Goal: Task Accomplishment & Management: Complete application form

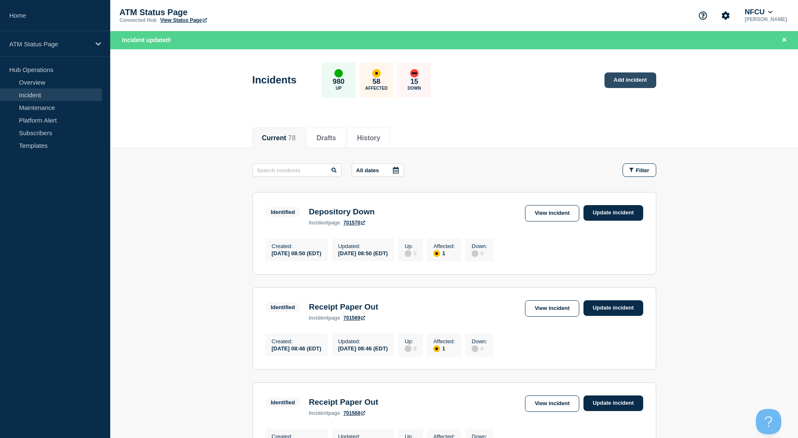
click at [634, 74] on link "Add incident" at bounding box center [631, 80] width 52 height 16
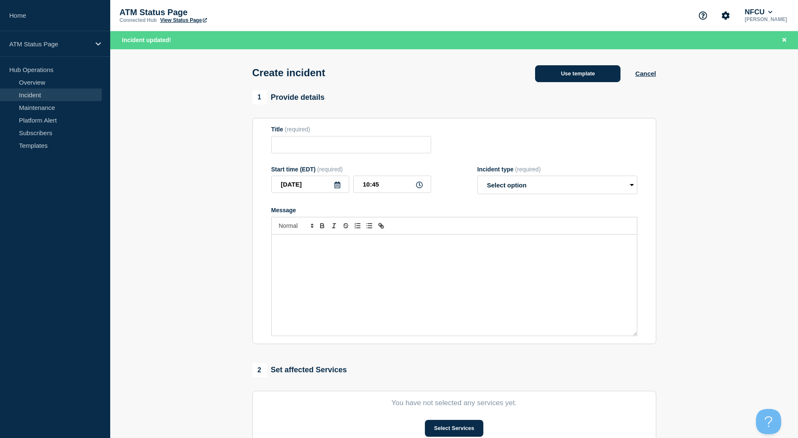
click at [595, 77] on button "Use template" at bounding box center [577, 73] width 85 height 17
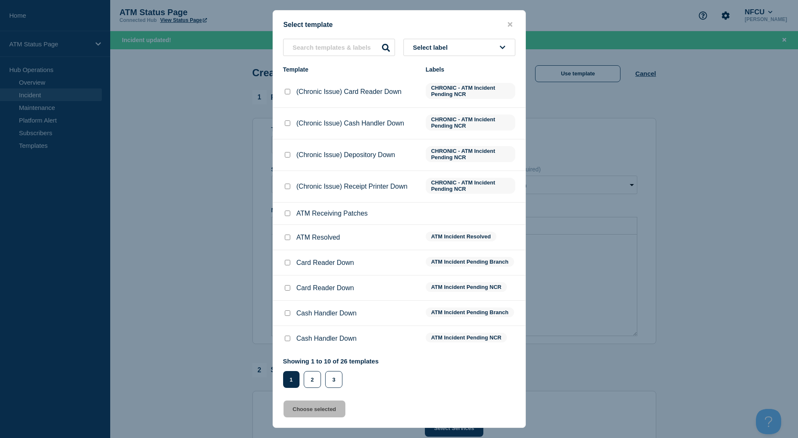
click at [497, 46] on button "Select label" at bounding box center [460, 47] width 112 height 17
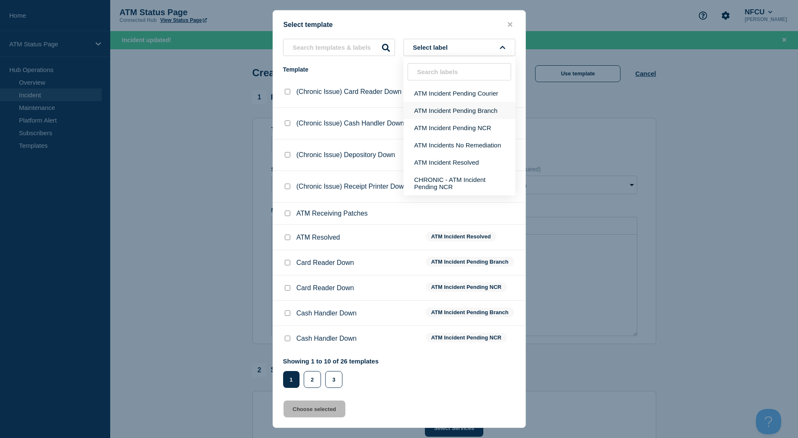
click at [471, 109] on button "ATM Incident Pending Branch" at bounding box center [460, 110] width 112 height 17
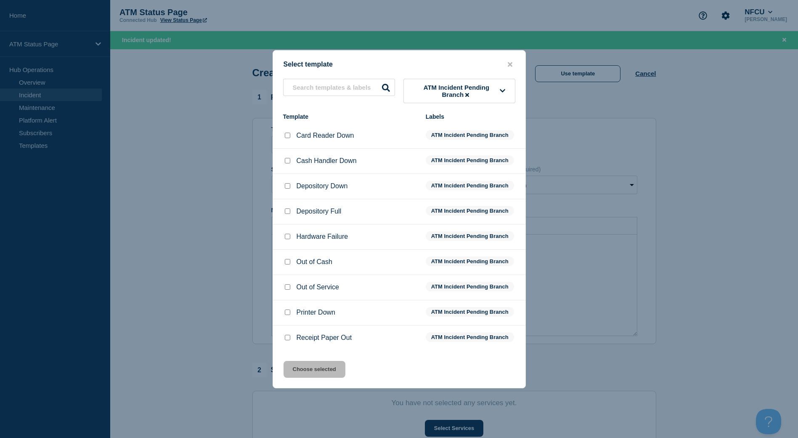
click at [287, 189] on input "Depository Down checkbox" at bounding box center [287, 185] width 5 height 5
checkbox input "true"
click at [310, 374] on button "Choose selected" at bounding box center [315, 369] width 62 height 17
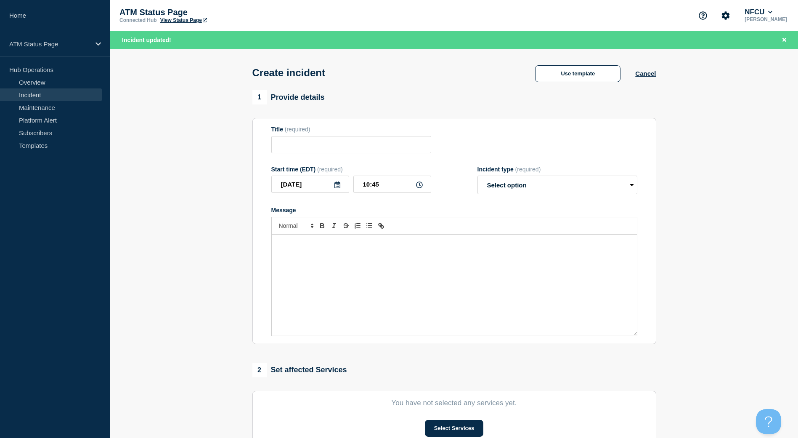
type input "Depository Down"
select select "identified"
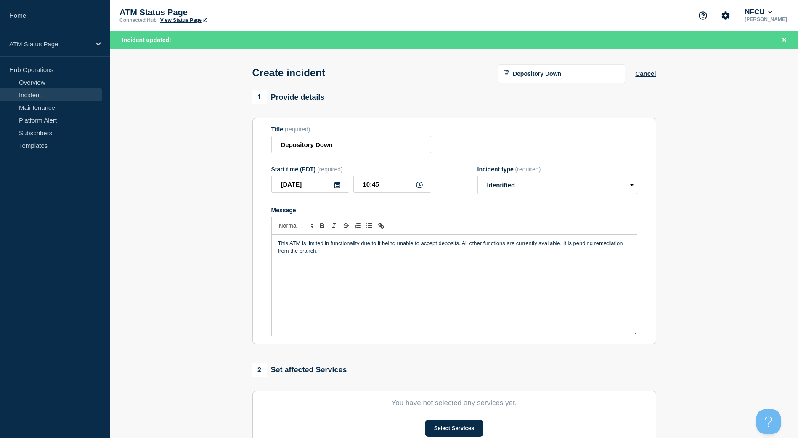
scroll to position [126, 0]
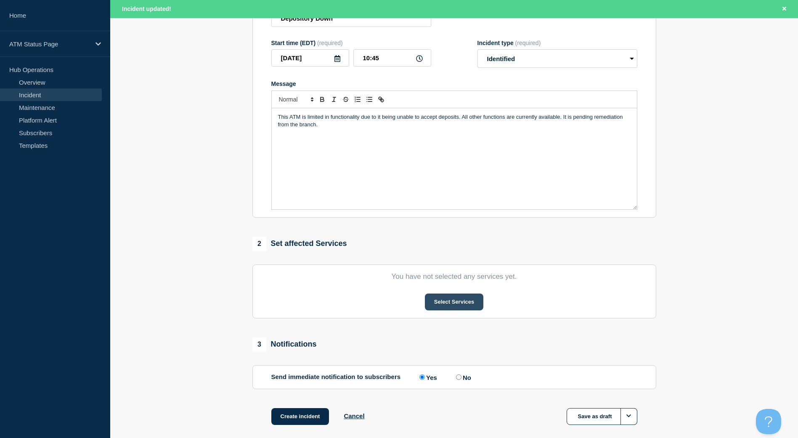
click at [465, 310] on button "Select Services" at bounding box center [454, 301] width 59 height 17
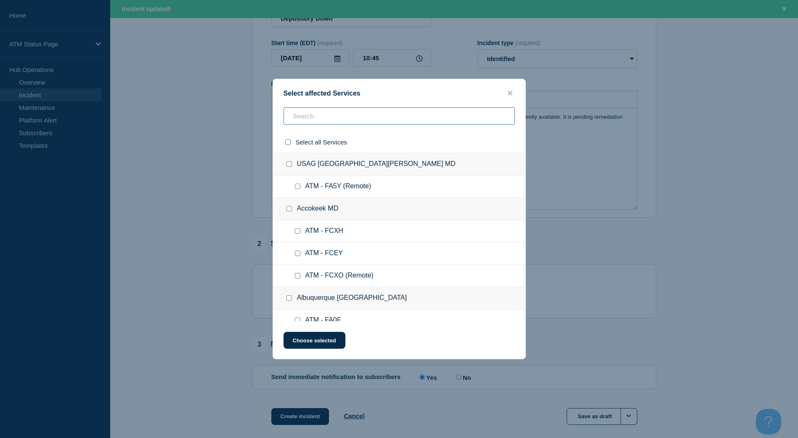
click at [321, 119] on input "text" at bounding box center [399, 115] width 231 height 17
type input "fs"
checkbox input "true"
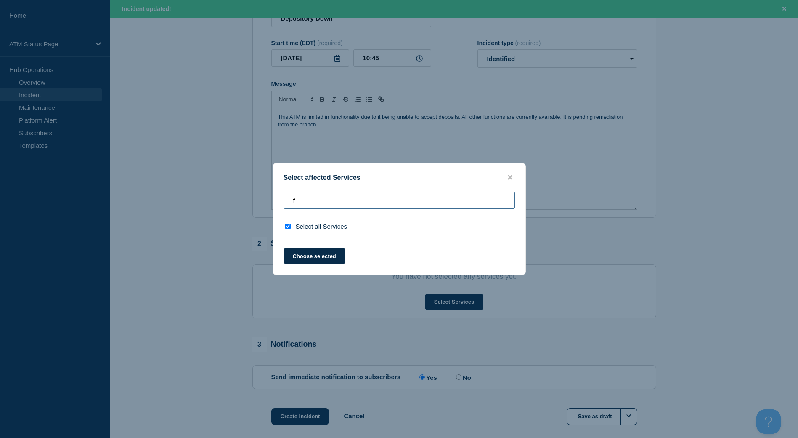
type input "fa"
checkbox input "false"
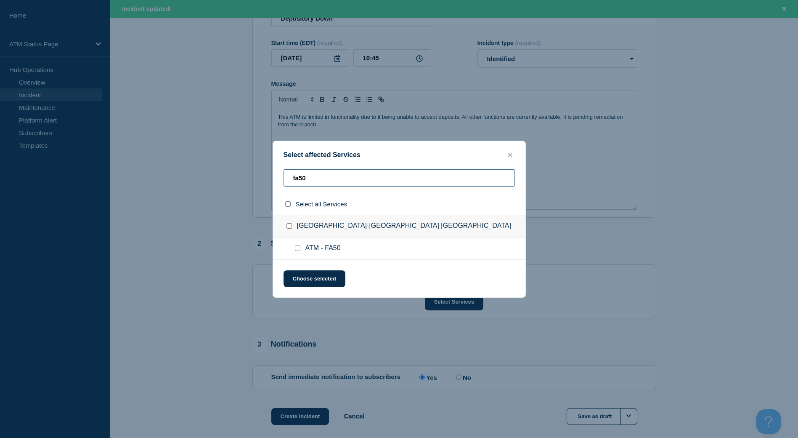
type input "fa50"
click at [292, 223] on div at bounding box center [291, 226] width 12 height 8
click at [290, 226] on input "Camp Creek Pkwy-Atlanta GA checkbox" at bounding box center [289, 225] width 5 height 5
checkbox input "true"
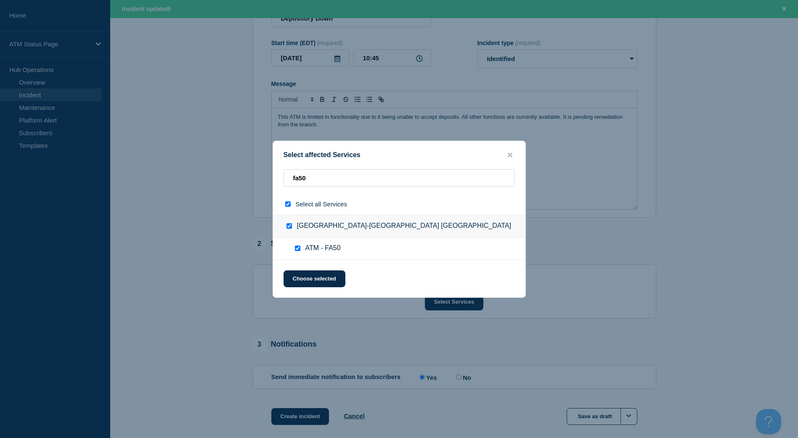
checkbox input "true"
click at [310, 274] on button "Choose selected" at bounding box center [315, 278] width 62 height 17
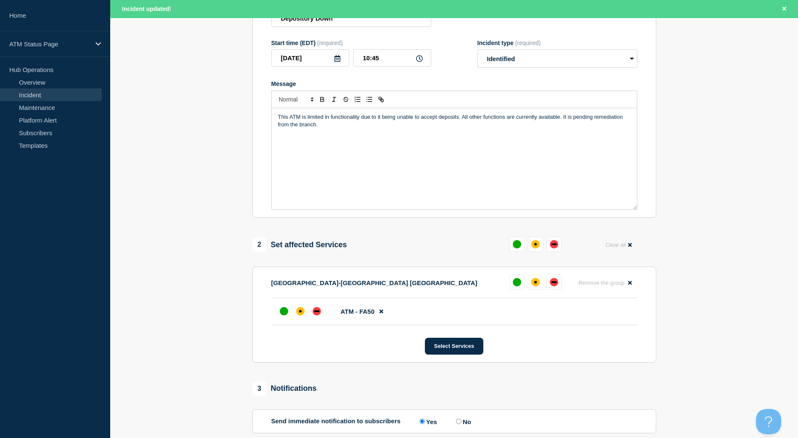
scroll to position [168, 0]
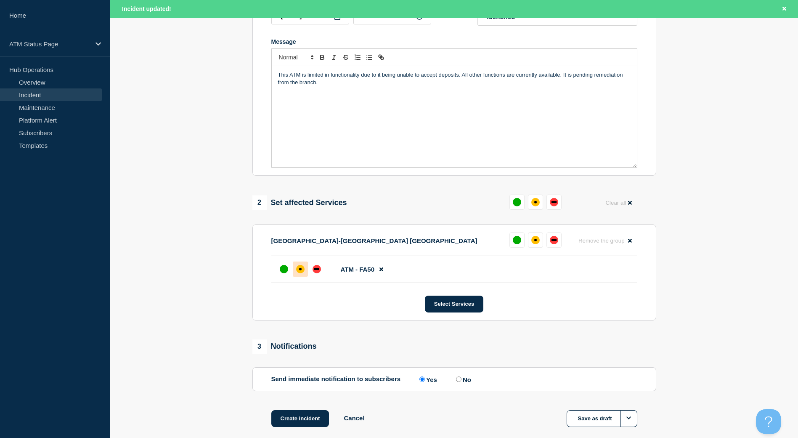
click at [299, 269] on div "affected" at bounding box center [300, 269] width 8 height 8
click at [294, 421] on button "Create incident" at bounding box center [300, 418] width 58 height 17
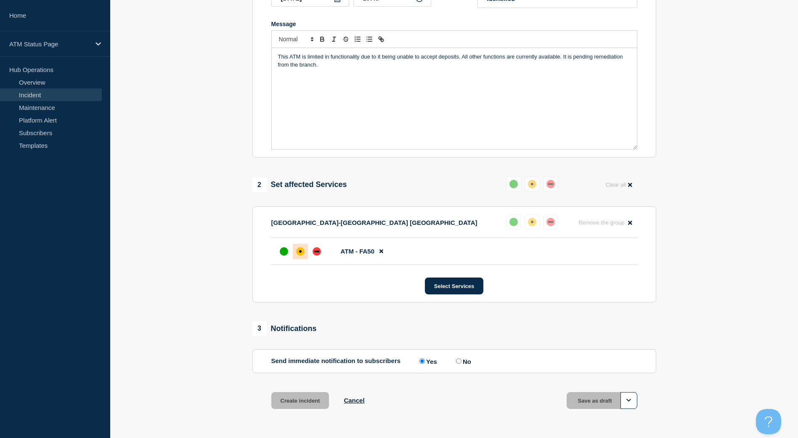
scroll to position [150, 0]
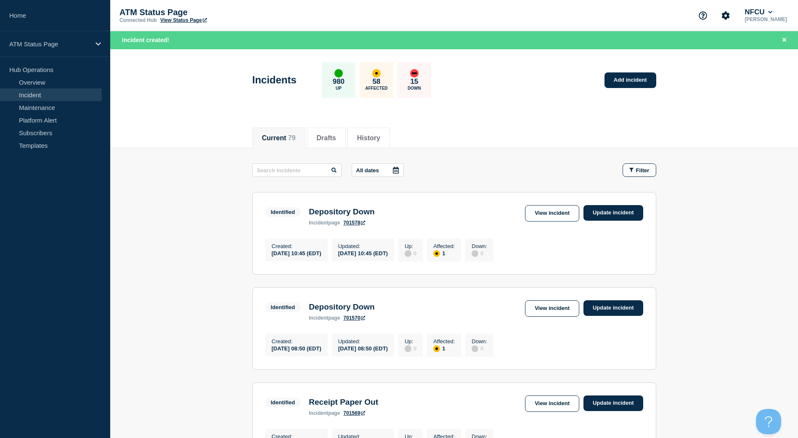
scroll to position [42, 0]
